Goal: Task Accomplishment & Management: Manage account settings

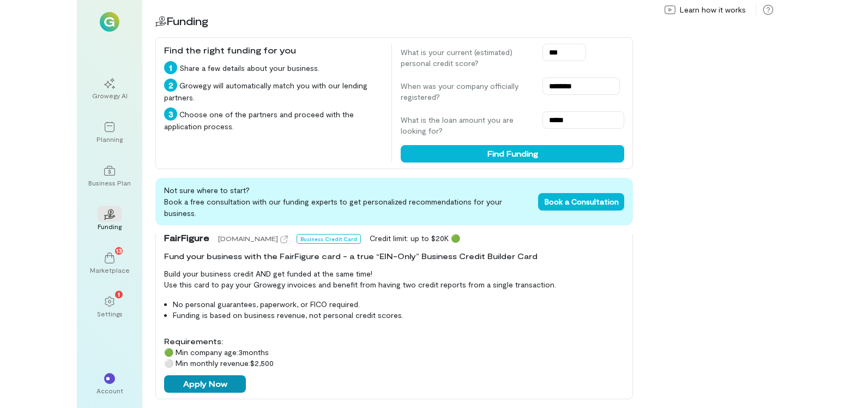
scroll to position [259, 0]
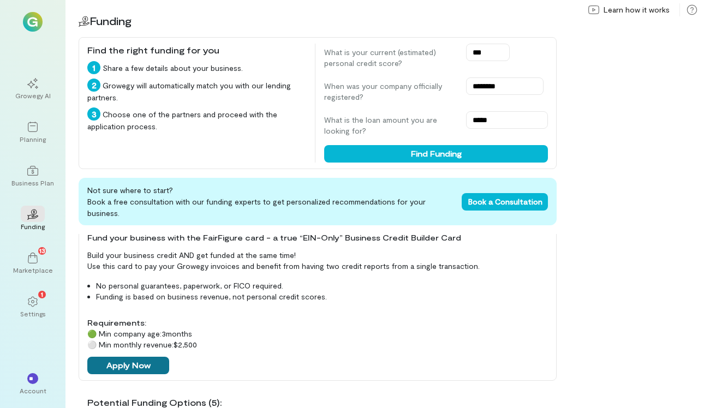
click at [155, 361] on button "Apply Now" at bounding box center [128, 365] width 82 height 17
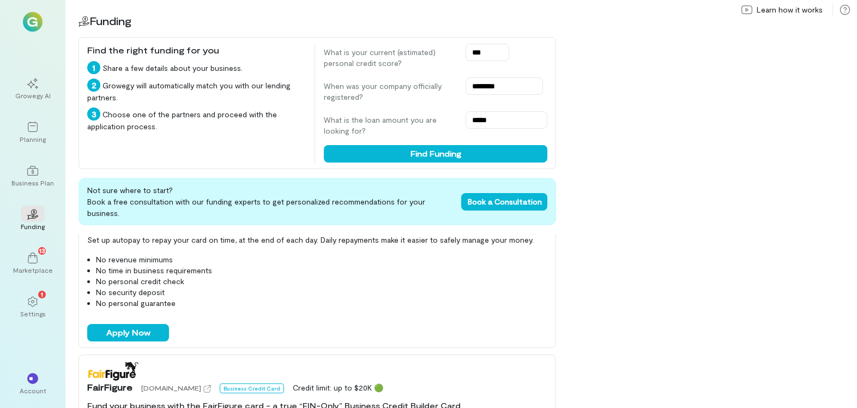
scroll to position [0, 0]
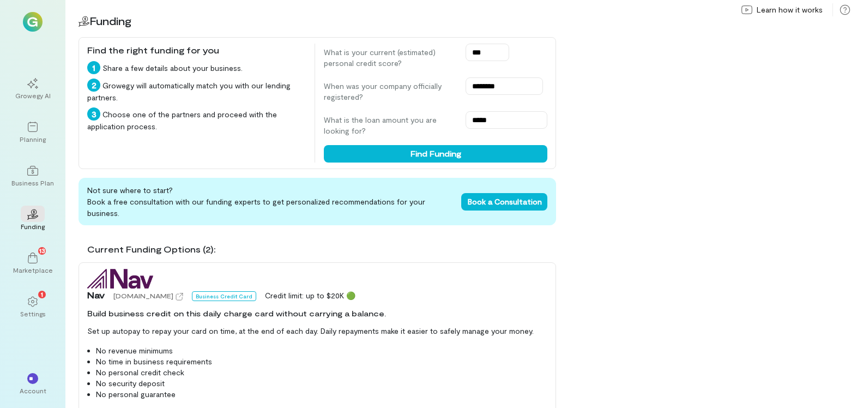
click at [695, 318] on div "02 Funding Find the right funding for you 1 Share a few details about your busi…" at bounding box center [461, 204] width 792 height 408
click at [44, 311] on div "Settings" at bounding box center [33, 313] width 26 height 9
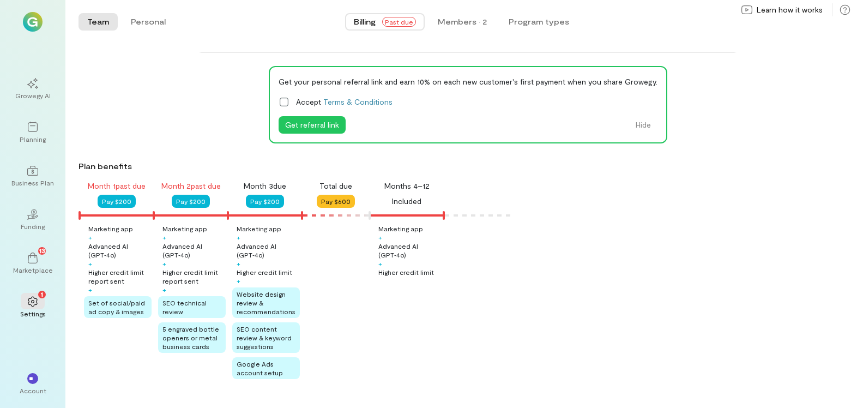
scroll to position [56, 0]
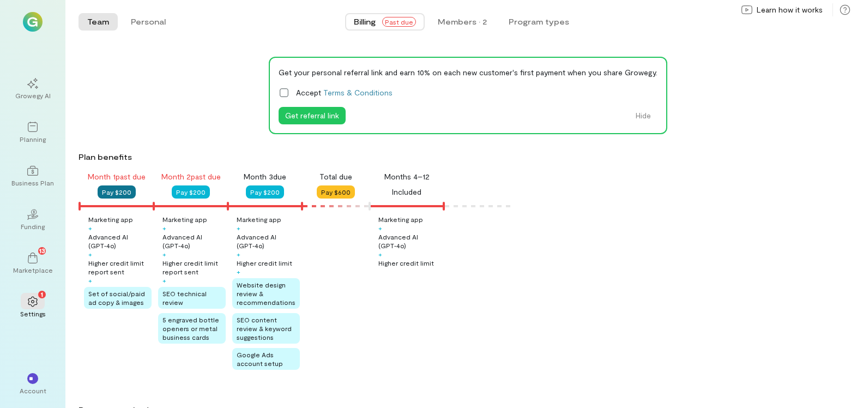
click at [112, 193] on button "Pay $200" at bounding box center [117, 191] width 38 height 13
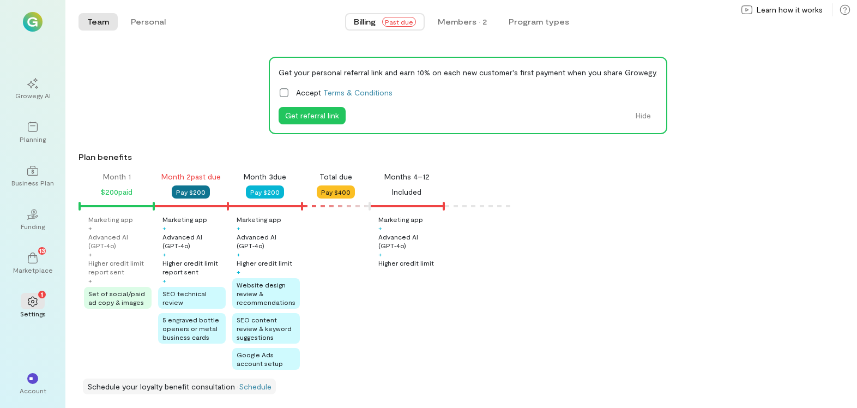
click at [196, 193] on button "Pay $200" at bounding box center [191, 191] width 38 height 13
click at [166, 122] on div "Get your personal referral link and earn 10% on each new customer's first payme…" at bounding box center [468, 95] width 779 height 77
click at [140, 17] on button "Personal" at bounding box center [148, 21] width 52 height 17
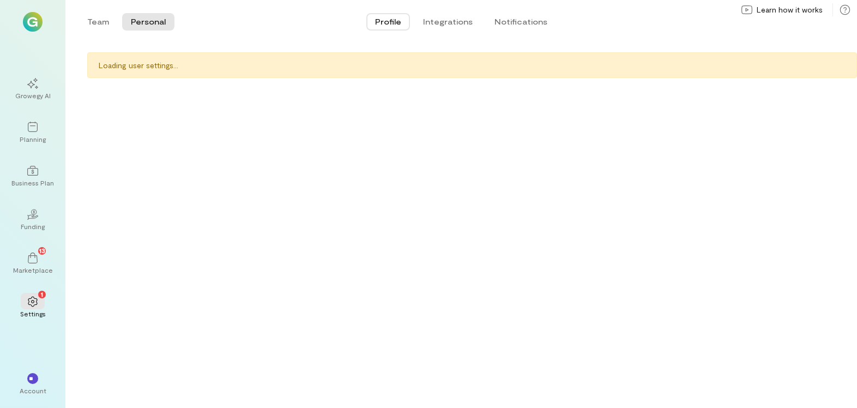
scroll to position [0, 0]
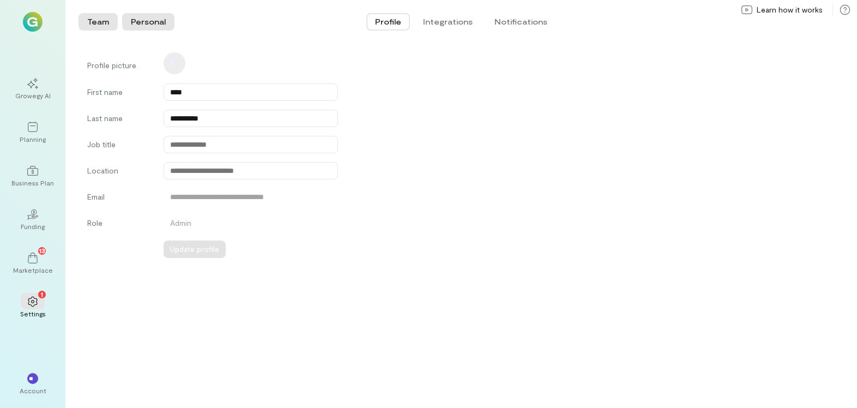
click at [85, 24] on button "Team" at bounding box center [98, 21] width 39 height 17
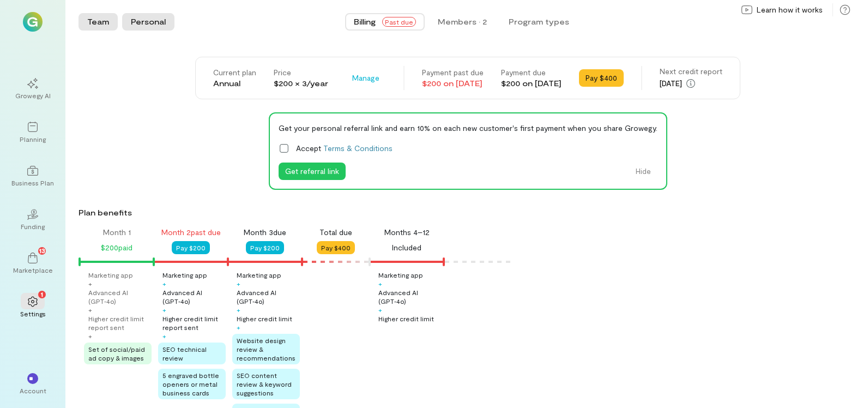
click at [145, 27] on button "Personal" at bounding box center [148, 21] width 52 height 17
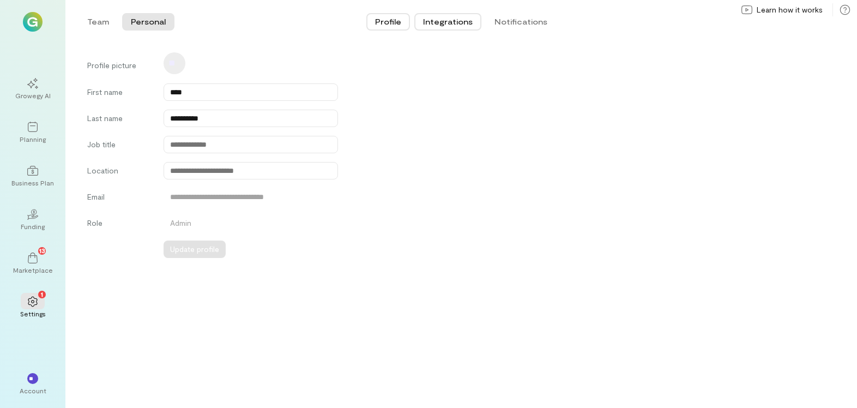
click at [460, 21] on button "Integrations" at bounding box center [448, 21] width 67 height 17
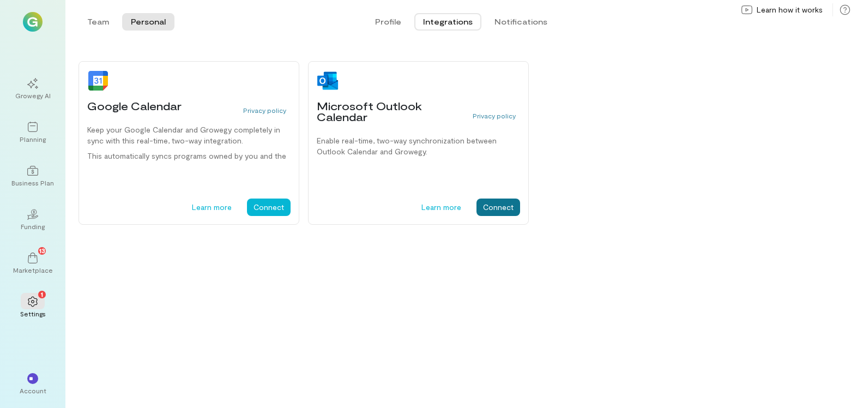
click at [494, 207] on button "Connect" at bounding box center [499, 207] width 44 height 17
click at [39, 261] on div "13" at bounding box center [33, 257] width 24 height 16
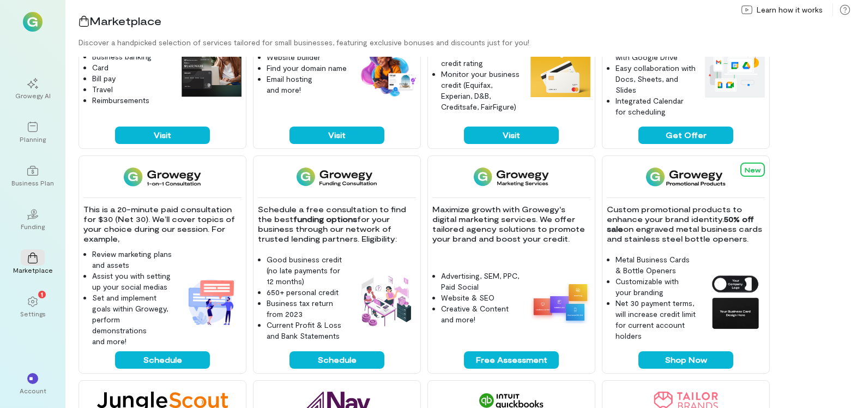
scroll to position [136, 0]
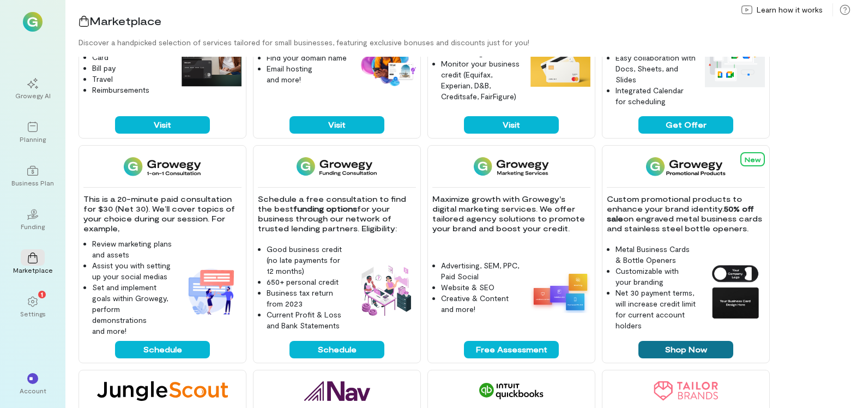
click at [663, 347] on button "Shop Now" at bounding box center [686, 349] width 95 height 17
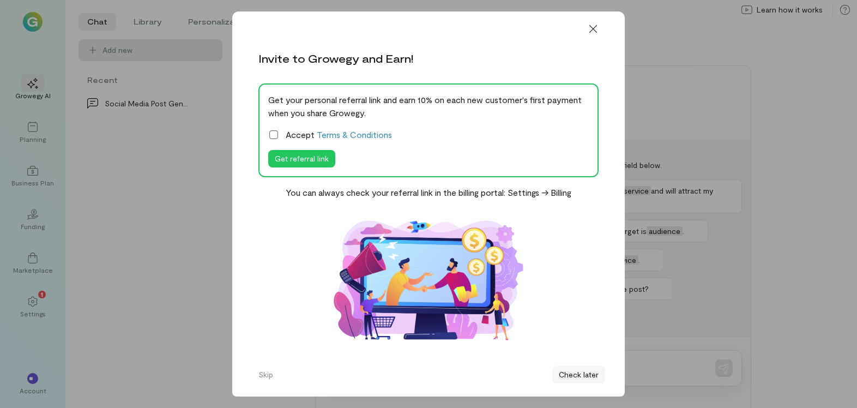
click at [572, 376] on button "Check later" at bounding box center [578, 374] width 53 height 17
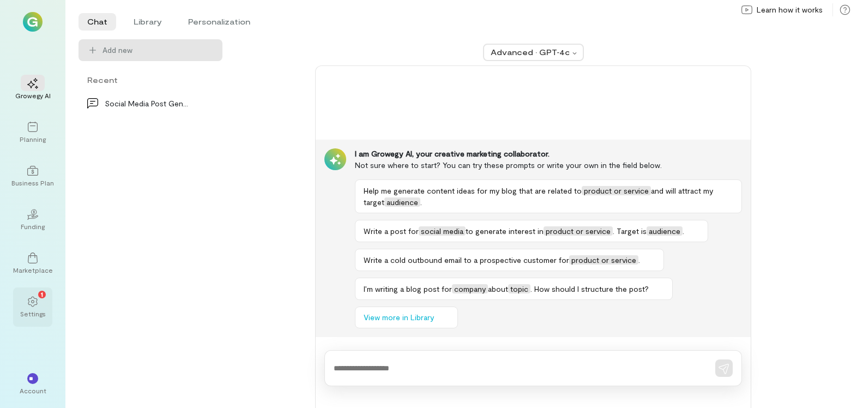
click at [26, 302] on div "1" at bounding box center [33, 301] width 24 height 16
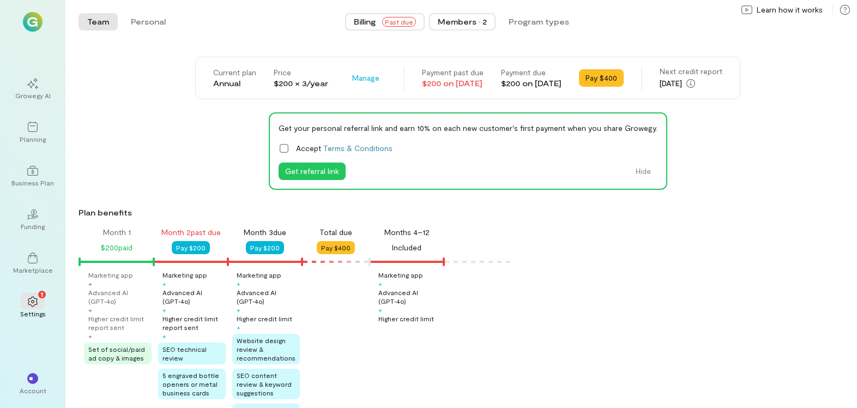
click at [471, 19] on div "Members · 2" at bounding box center [462, 21] width 49 height 11
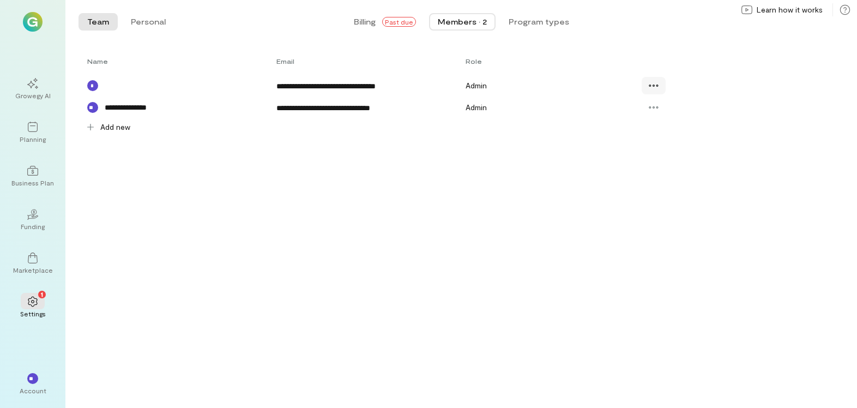
click at [660, 89] on div at bounding box center [654, 85] width 24 height 17
click at [671, 128] on span "Delete" at bounding box center [677, 130] width 22 height 11
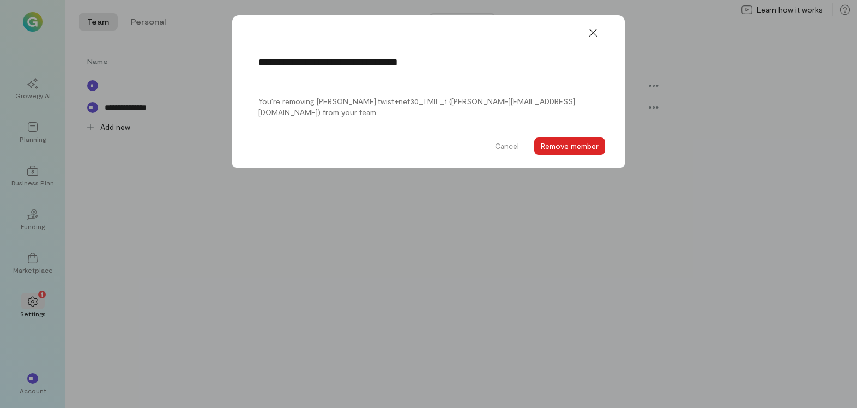
click at [546, 144] on button "Remove member" at bounding box center [569, 145] width 71 height 17
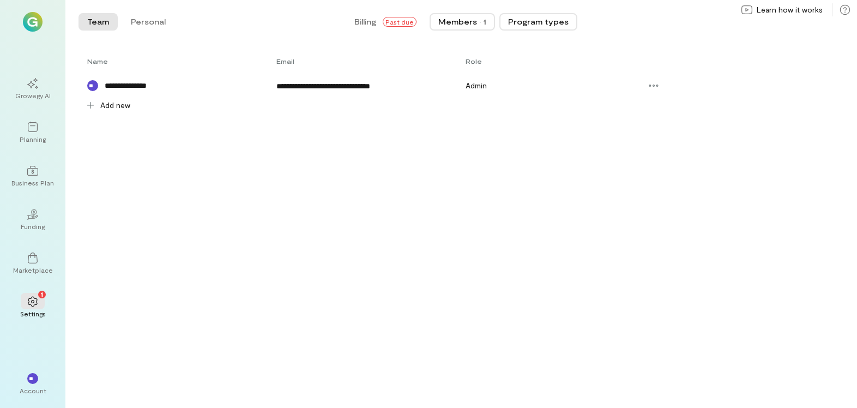
click at [526, 20] on button "Program types" at bounding box center [539, 21] width 78 height 17
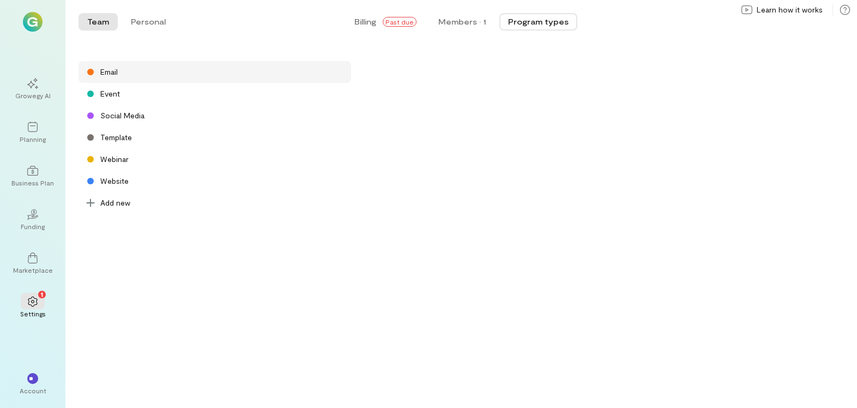
click at [254, 67] on div "Email" at bounding box center [215, 72] width 273 height 22
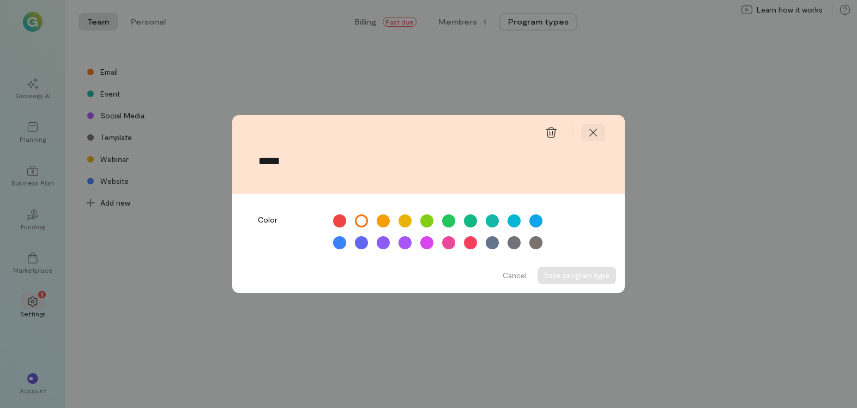
click at [602, 133] on div at bounding box center [593, 132] width 24 height 17
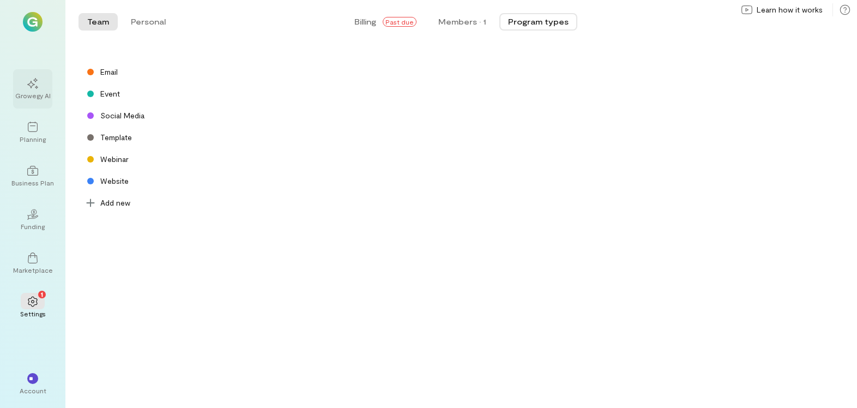
click at [37, 84] on icon at bounding box center [32, 83] width 11 height 11
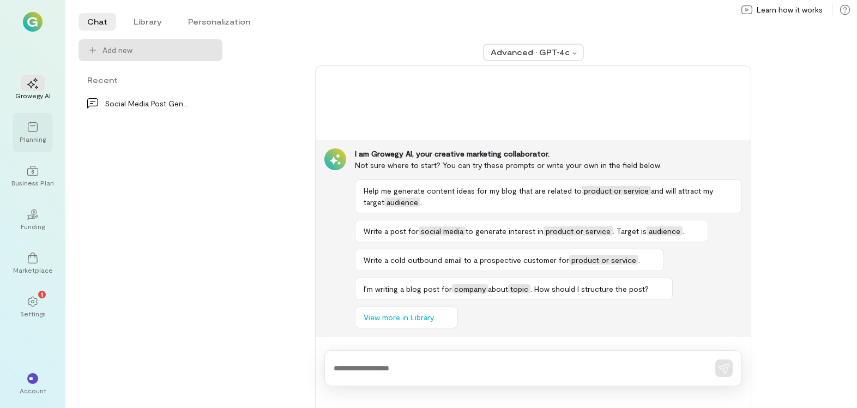
click at [29, 125] on icon at bounding box center [32, 127] width 11 height 11
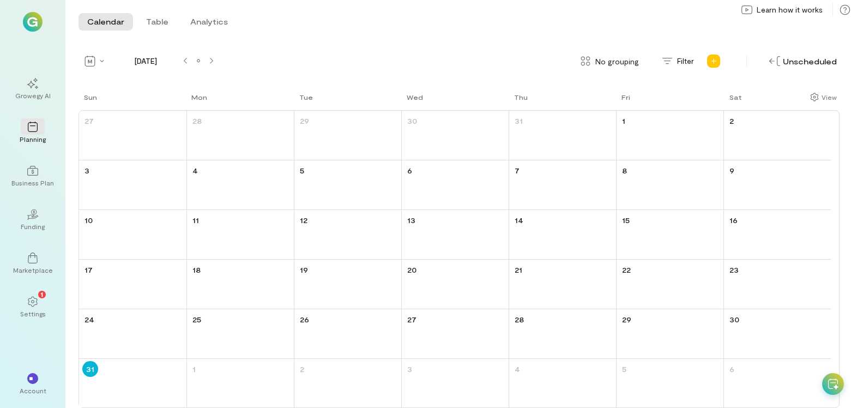
scroll to position [1, 0]
click at [33, 181] on div "Business Plan" at bounding box center [32, 182] width 43 height 9
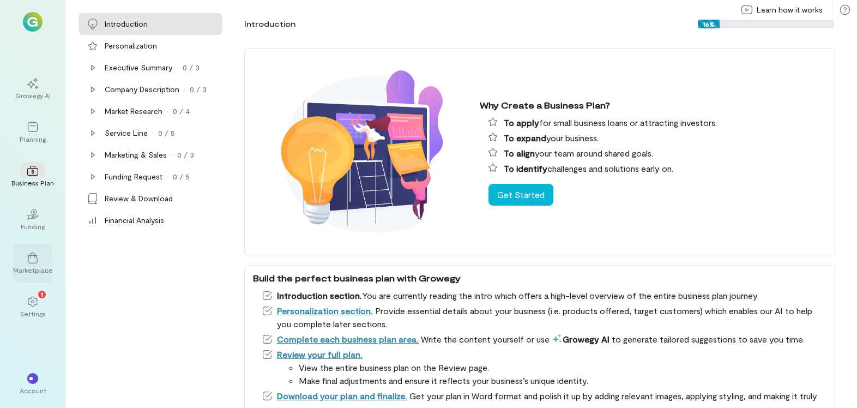
click at [43, 269] on div "Marketplace" at bounding box center [33, 270] width 40 height 9
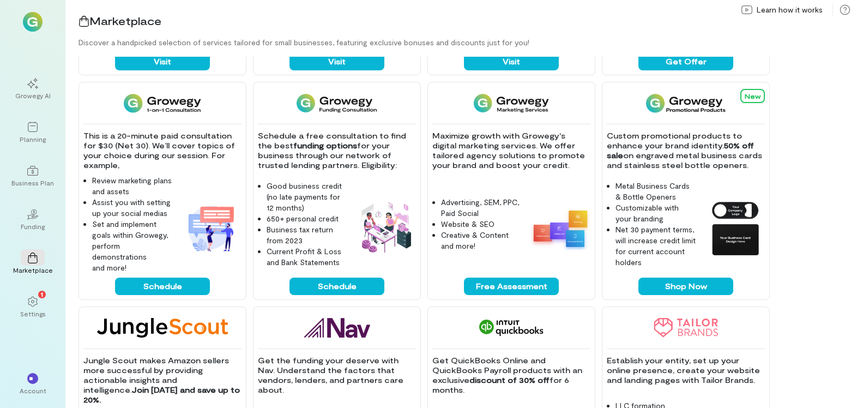
scroll to position [189, 0]
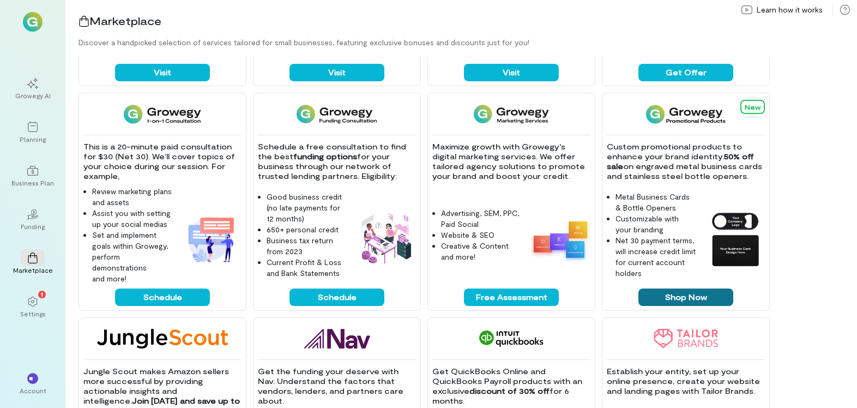
click at [653, 297] on button "Shop Now" at bounding box center [686, 297] width 95 height 17
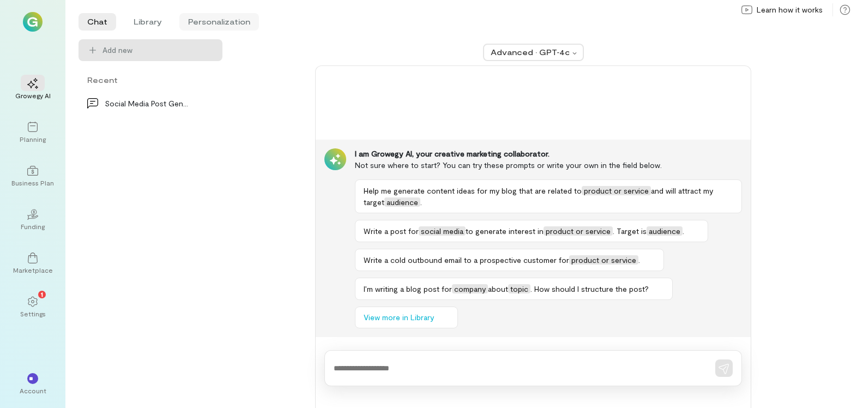
click at [201, 25] on li "Personalization" at bounding box center [219, 21] width 80 height 17
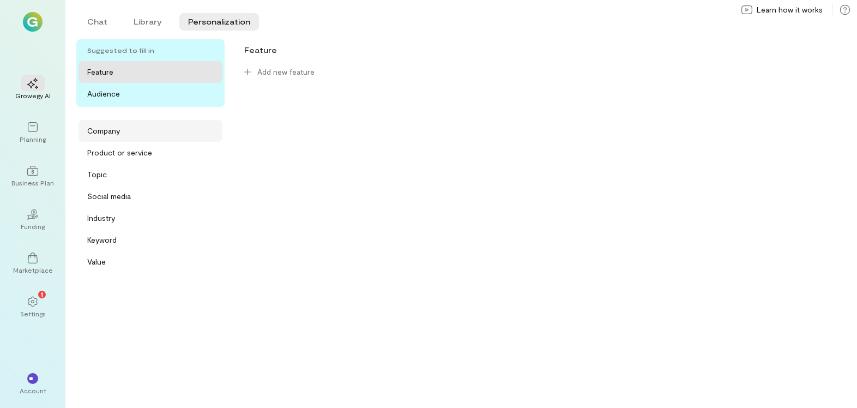
click at [124, 139] on div "Company" at bounding box center [151, 131] width 144 height 22
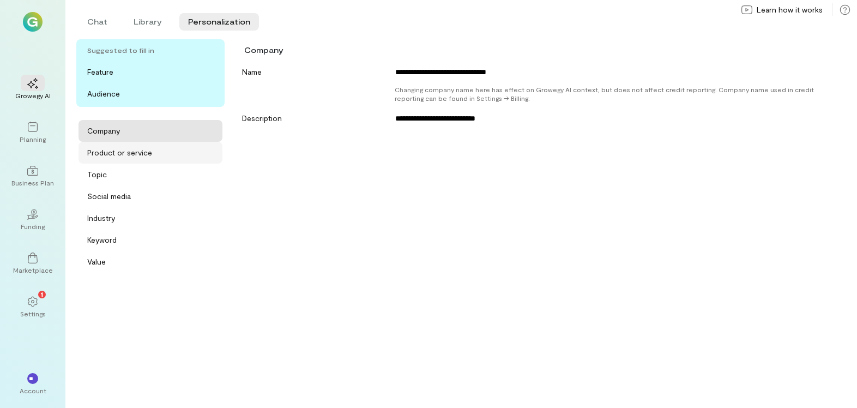
click at [125, 153] on div "Product or service" at bounding box center [119, 152] width 65 height 11
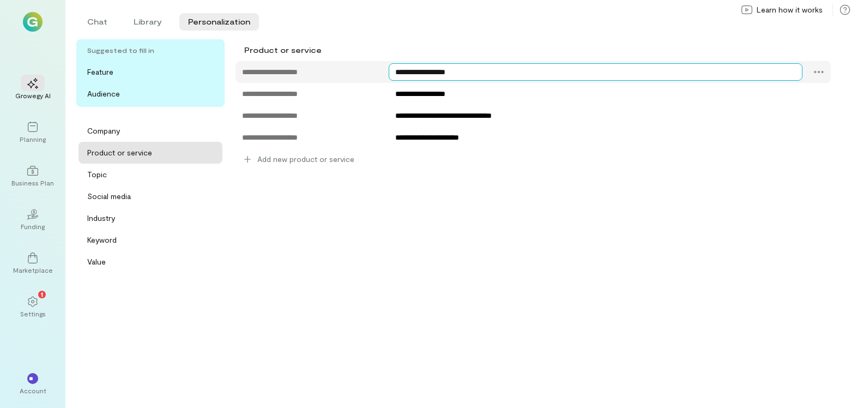
drag, startPoint x: 421, startPoint y: 74, endPoint x: 392, endPoint y: 74, distance: 29.5
click at [392, 76] on textarea "**********" at bounding box center [596, 71] width 414 height 17
type textarea "**********"
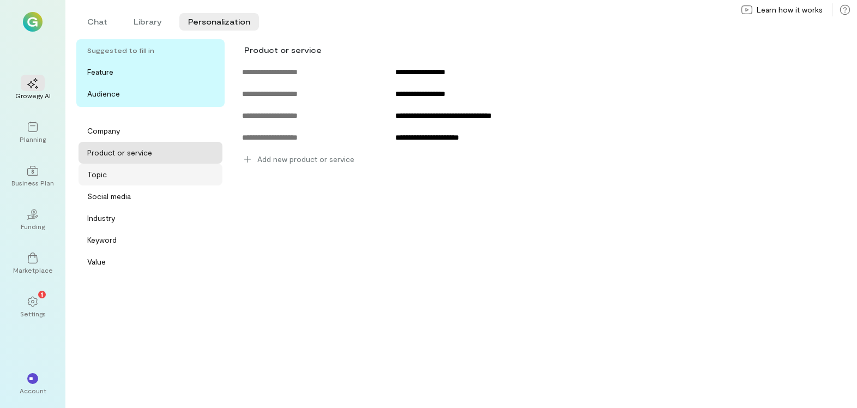
click at [140, 182] on div "Topic" at bounding box center [151, 175] width 144 height 22
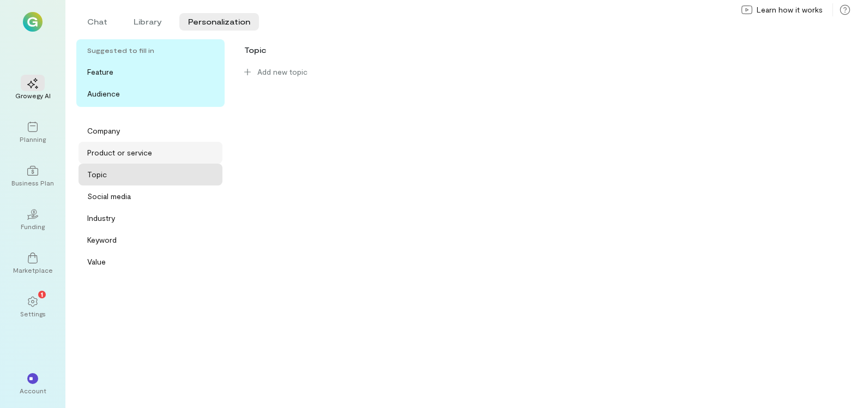
click at [129, 153] on div "Product or service" at bounding box center [119, 152] width 65 height 11
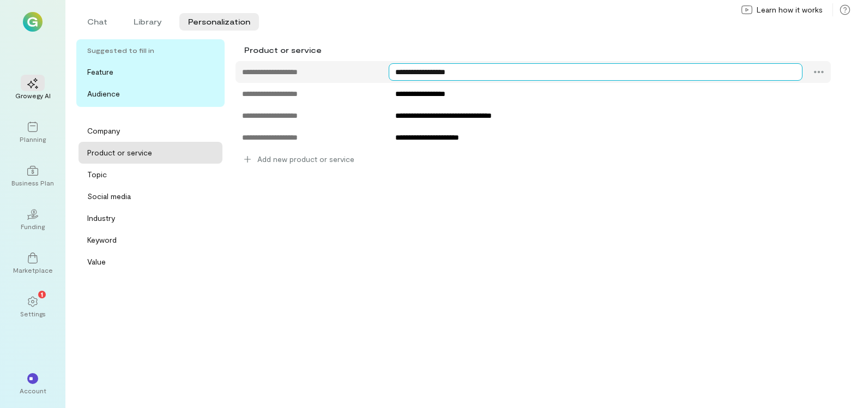
click at [463, 69] on textarea "**********" at bounding box center [596, 71] width 414 height 17
click at [419, 75] on textarea "**********" at bounding box center [596, 71] width 414 height 17
click at [394, 71] on textarea "**********" at bounding box center [596, 71] width 414 height 17
type textarea "**********"
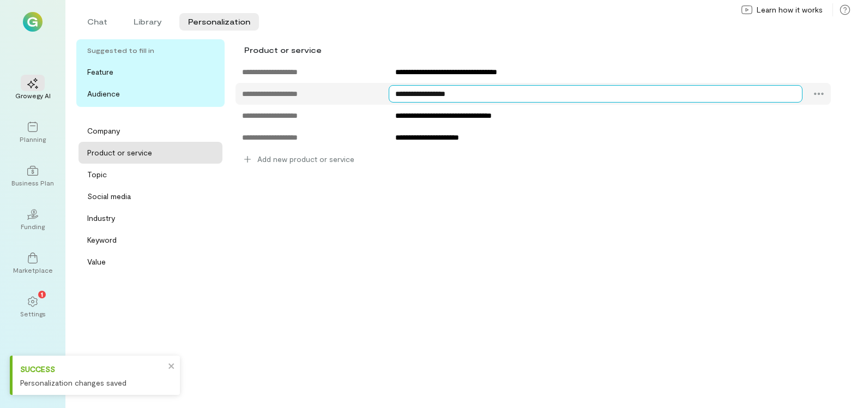
click at [523, 95] on textarea "**********" at bounding box center [596, 93] width 414 height 17
type textarea "**********"
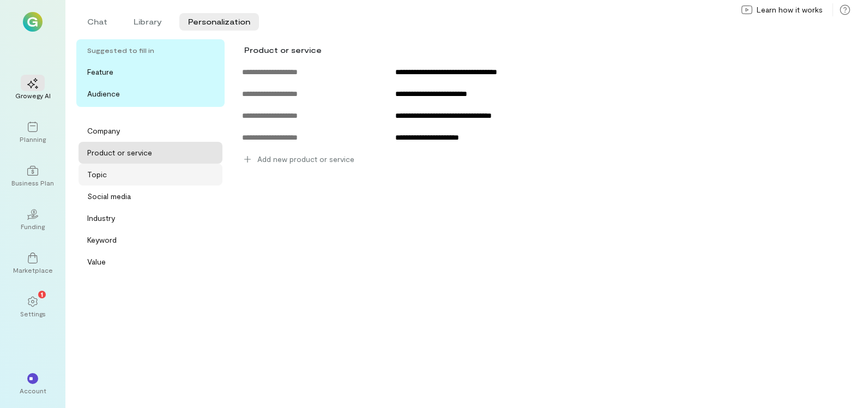
click at [127, 179] on div "Topic" at bounding box center [151, 175] width 144 height 22
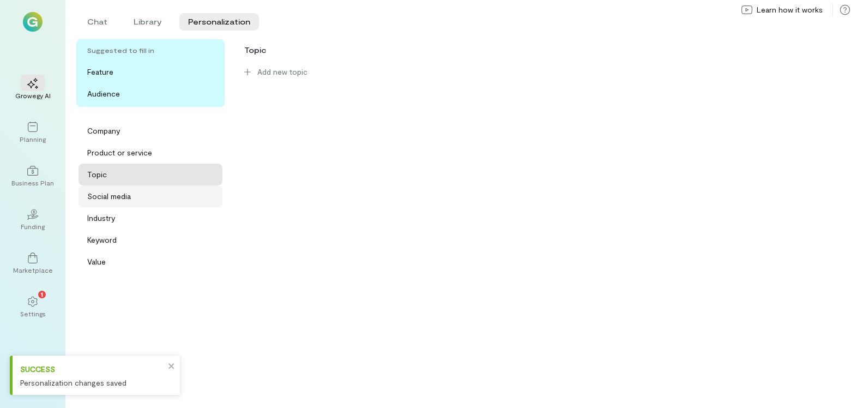
click at [124, 191] on div "Social media" at bounding box center [109, 196] width 44 height 11
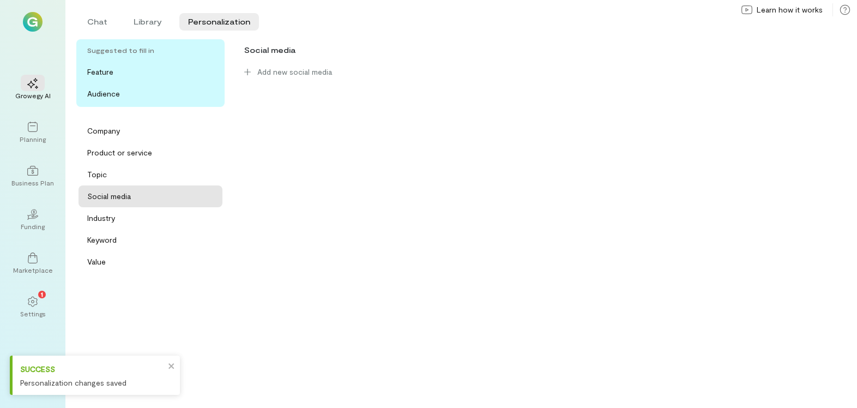
click at [123, 206] on div "Social media" at bounding box center [151, 196] width 144 height 22
click at [123, 208] on div "Industry" at bounding box center [151, 218] width 144 height 22
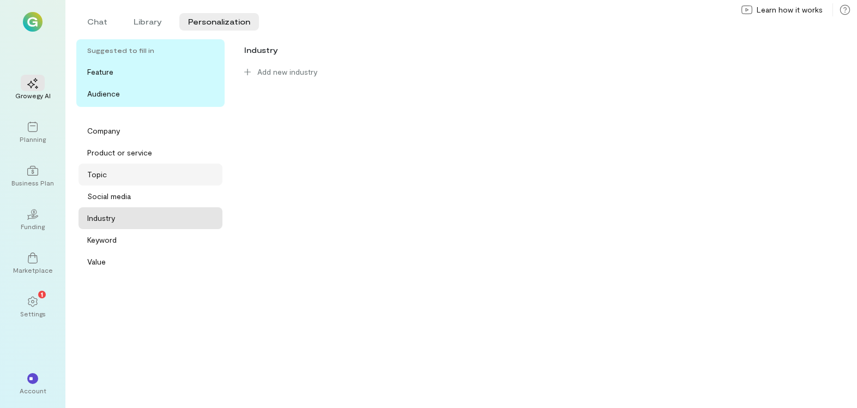
click at [128, 179] on div "Topic" at bounding box center [153, 174] width 133 height 11
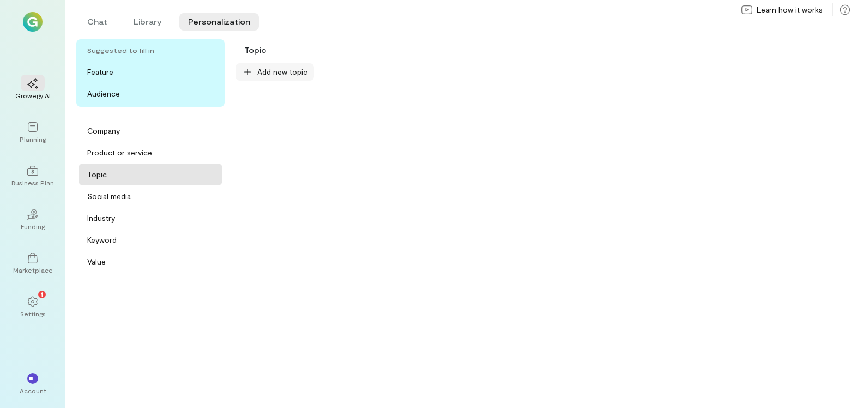
click at [301, 69] on span "Add new topic" at bounding box center [282, 72] width 50 height 11
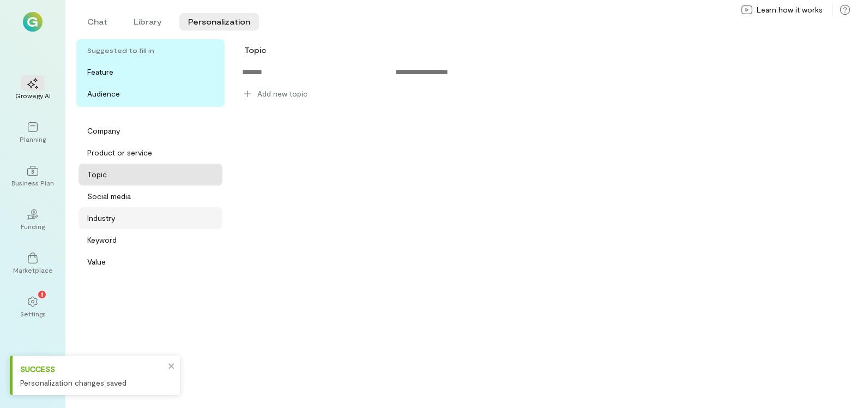
click at [131, 219] on div "Industry" at bounding box center [153, 218] width 133 height 11
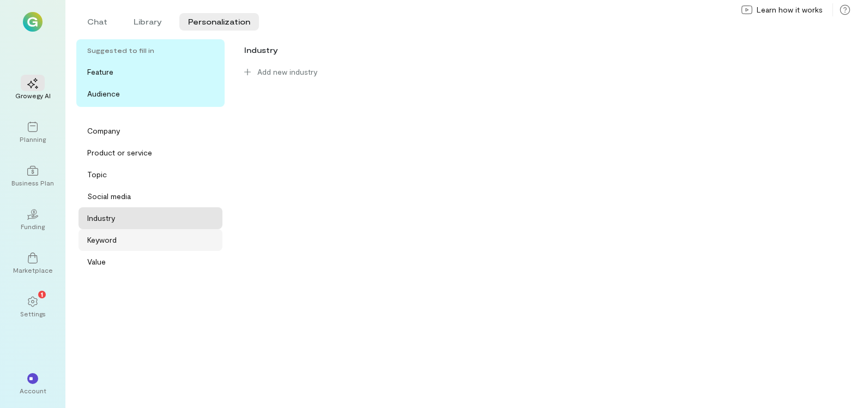
click at [115, 241] on div "Keyword" at bounding box center [101, 240] width 29 height 11
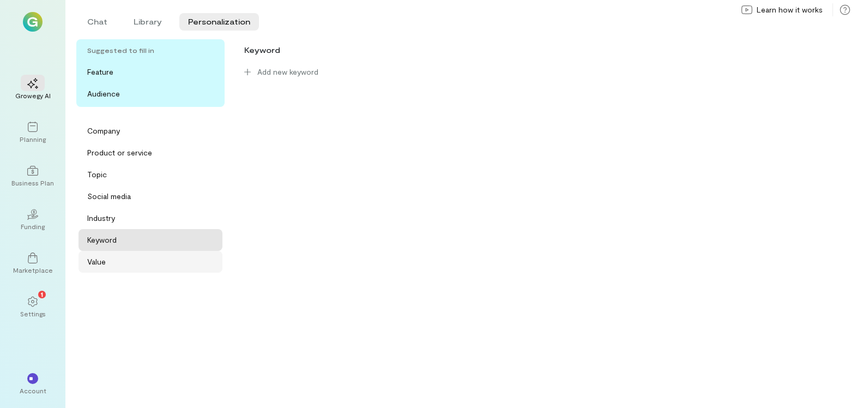
click at [116, 262] on div "Value" at bounding box center [153, 261] width 133 height 11
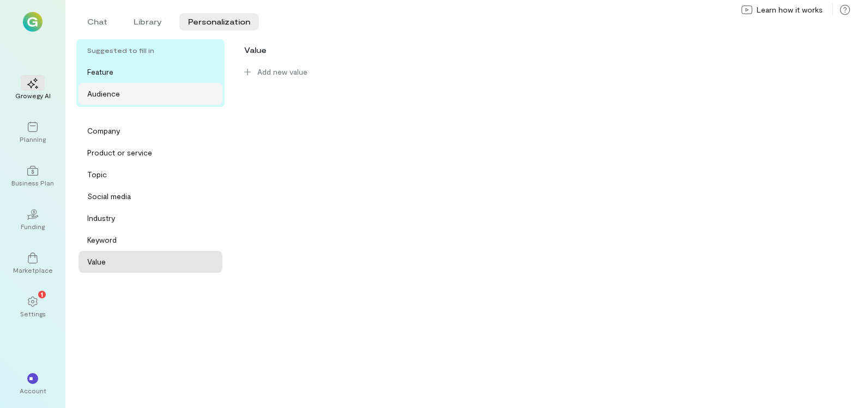
click at [124, 99] on div "Audience" at bounding box center [151, 94] width 144 height 22
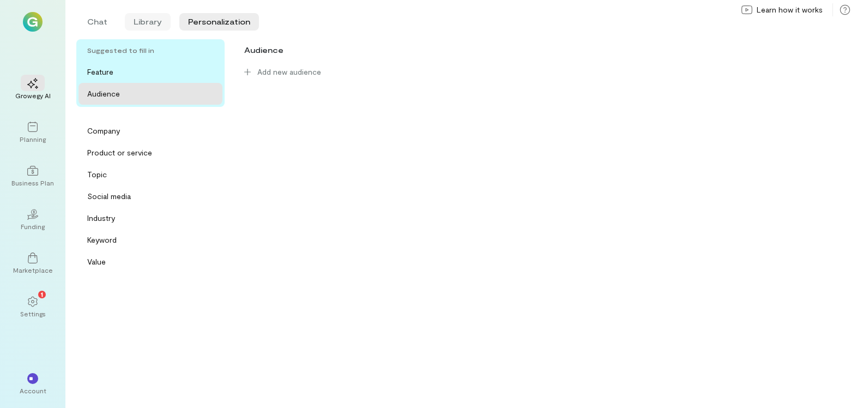
click at [148, 19] on li "Library" at bounding box center [148, 21] width 46 height 17
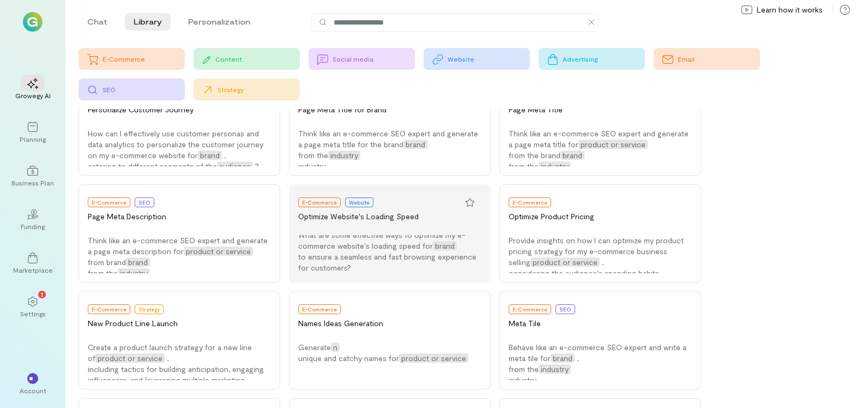
scroll to position [1343, 0]
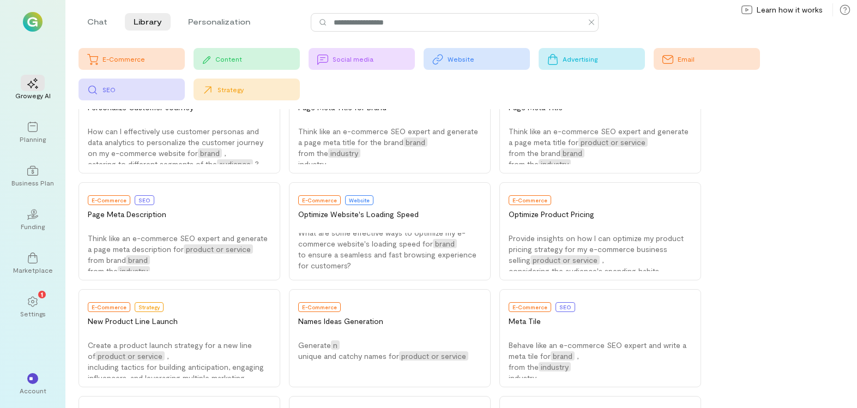
click at [421, 21] on input at bounding box center [460, 22] width 255 height 12
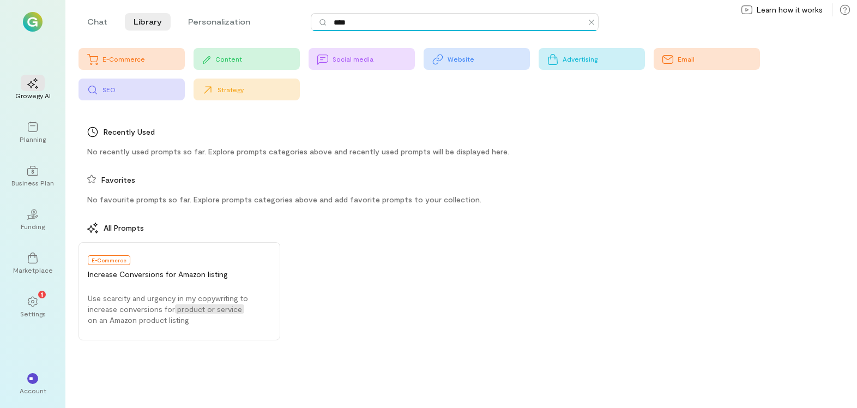
scroll to position [0, 0]
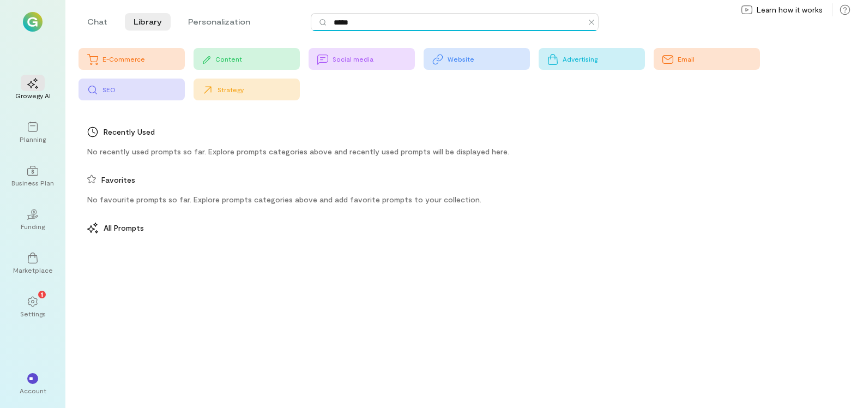
click at [338, 25] on input "*****" at bounding box center [460, 22] width 255 height 12
type input "*****"
click at [227, 20] on li "Personalization" at bounding box center [219, 21] width 80 height 17
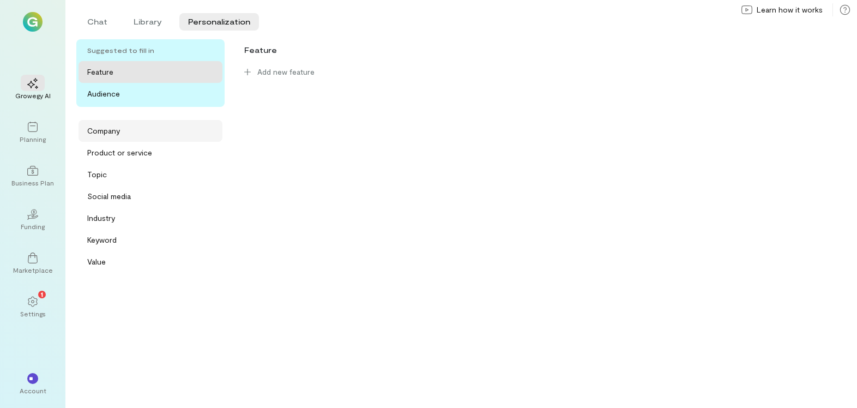
click at [115, 132] on div "Company" at bounding box center [103, 130] width 33 height 11
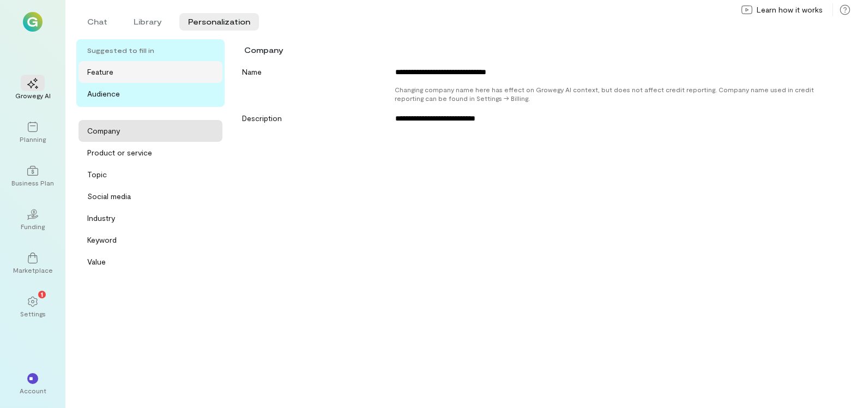
click at [167, 74] on div "Feature" at bounding box center [153, 72] width 133 height 11
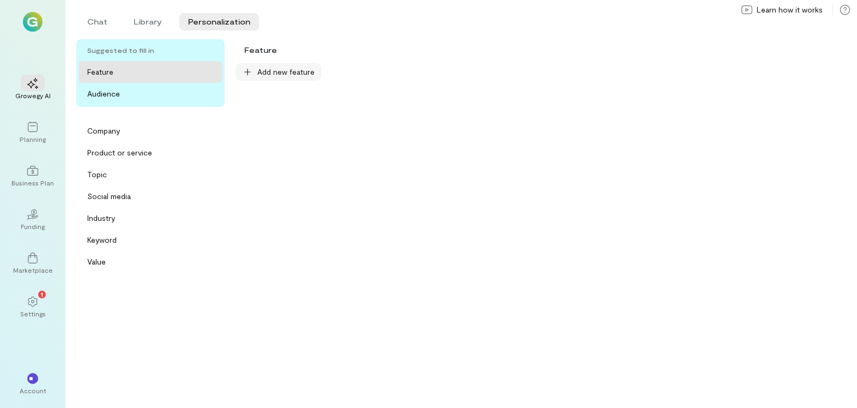
click at [294, 73] on span "Add new feature" at bounding box center [285, 72] width 57 height 11
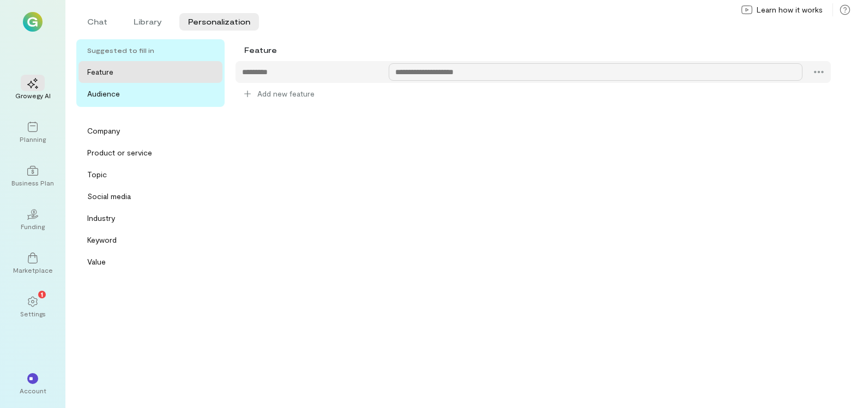
click at [422, 80] on div at bounding box center [534, 72] width 596 height 22
click at [817, 72] on icon at bounding box center [819, 72] width 11 height 11
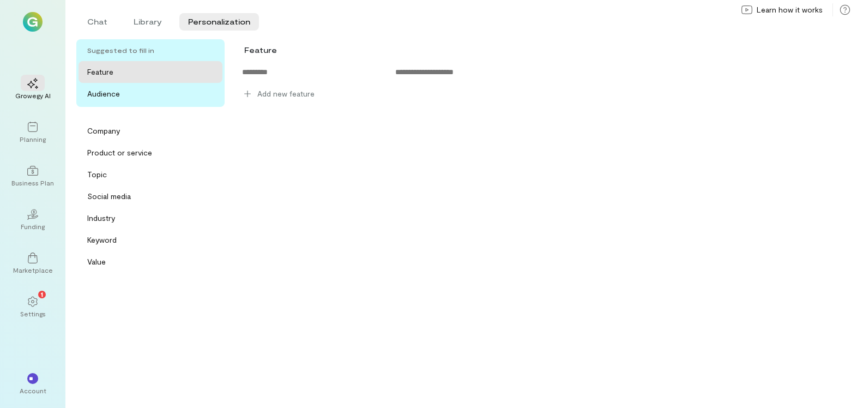
click at [798, 95] on div "Delete" at bounding box center [787, 95] width 69 height 11
click at [100, 129] on div "Company" at bounding box center [103, 130] width 33 height 11
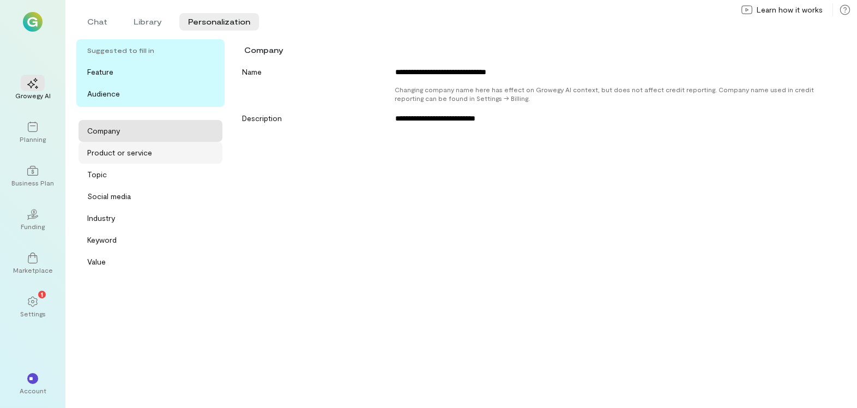
click at [112, 152] on div "Product or service" at bounding box center [119, 152] width 65 height 11
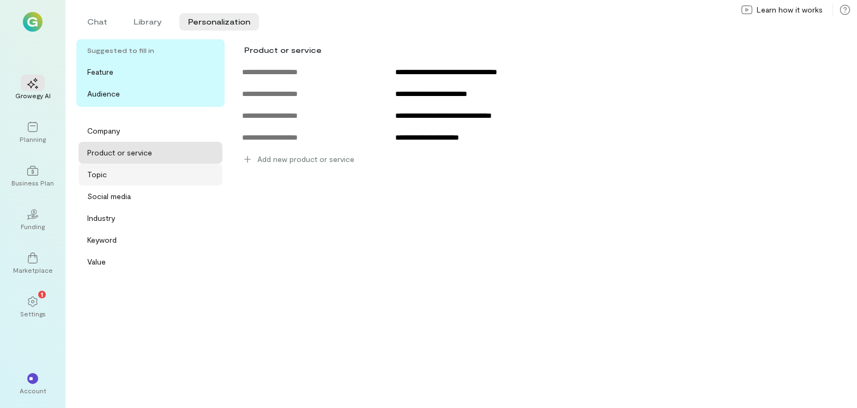
click at [99, 180] on div "Topic" at bounding box center [151, 175] width 144 height 22
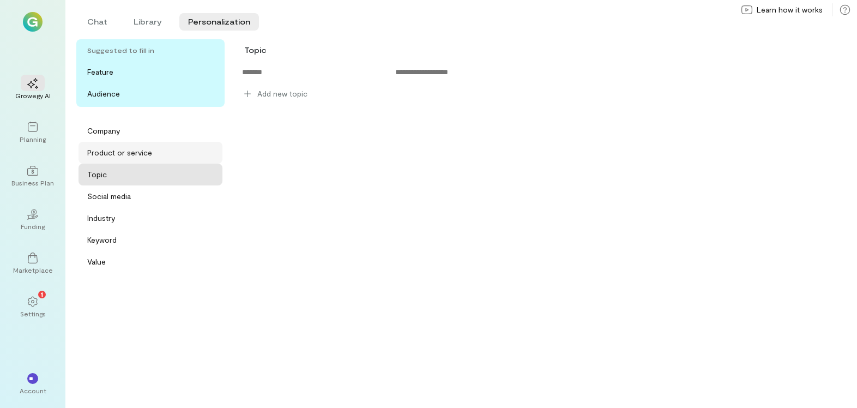
click at [109, 154] on div "Product or service" at bounding box center [119, 152] width 65 height 11
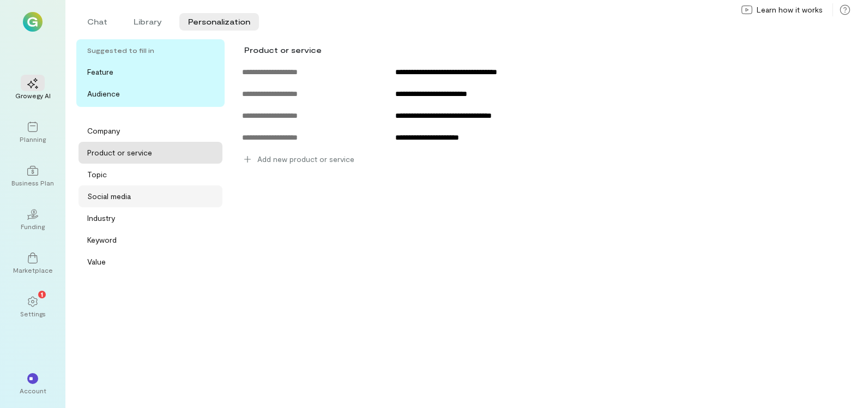
click at [126, 197] on div "Social media" at bounding box center [109, 196] width 44 height 11
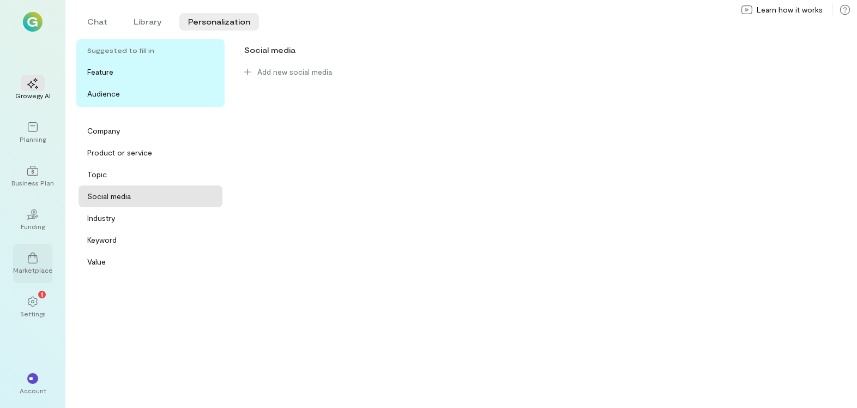
click at [19, 261] on div "Marketplace" at bounding box center [32, 263] width 39 height 39
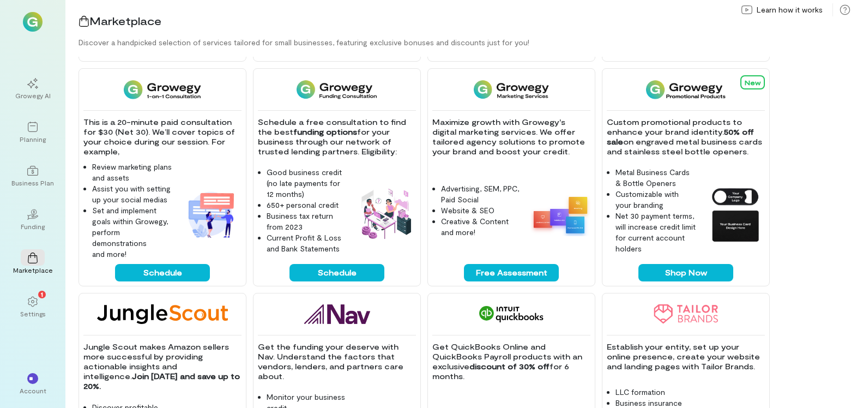
scroll to position [248, 0]
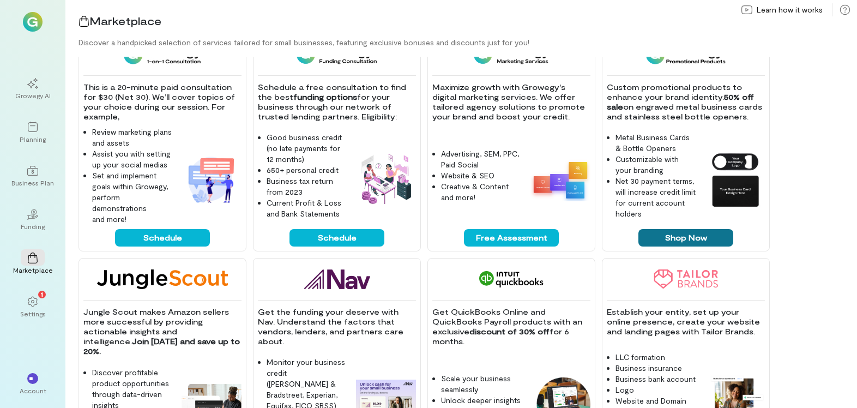
click at [679, 237] on button "Shop Now" at bounding box center [686, 237] width 95 height 17
